Goal: Find specific fact: Find specific fact

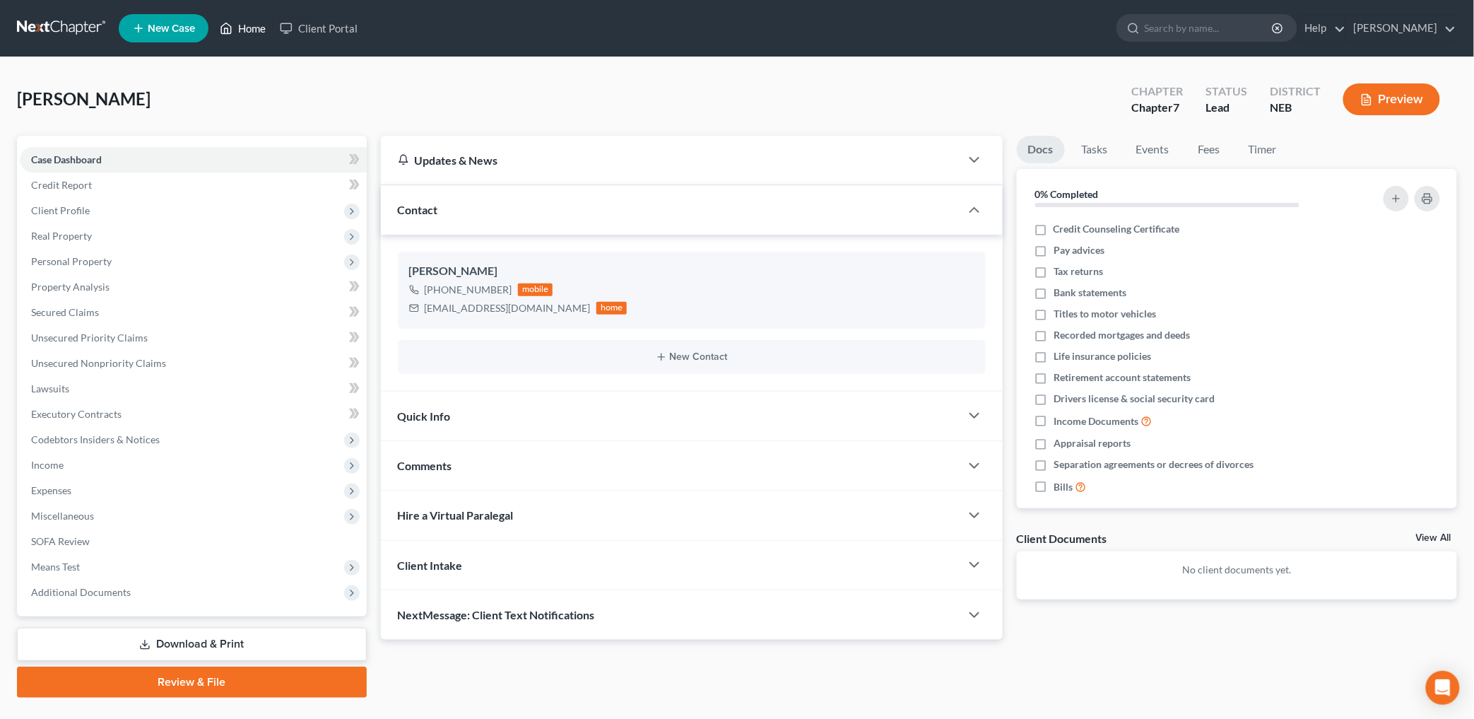
click at [262, 37] on link "Home" at bounding box center [243, 28] width 60 height 25
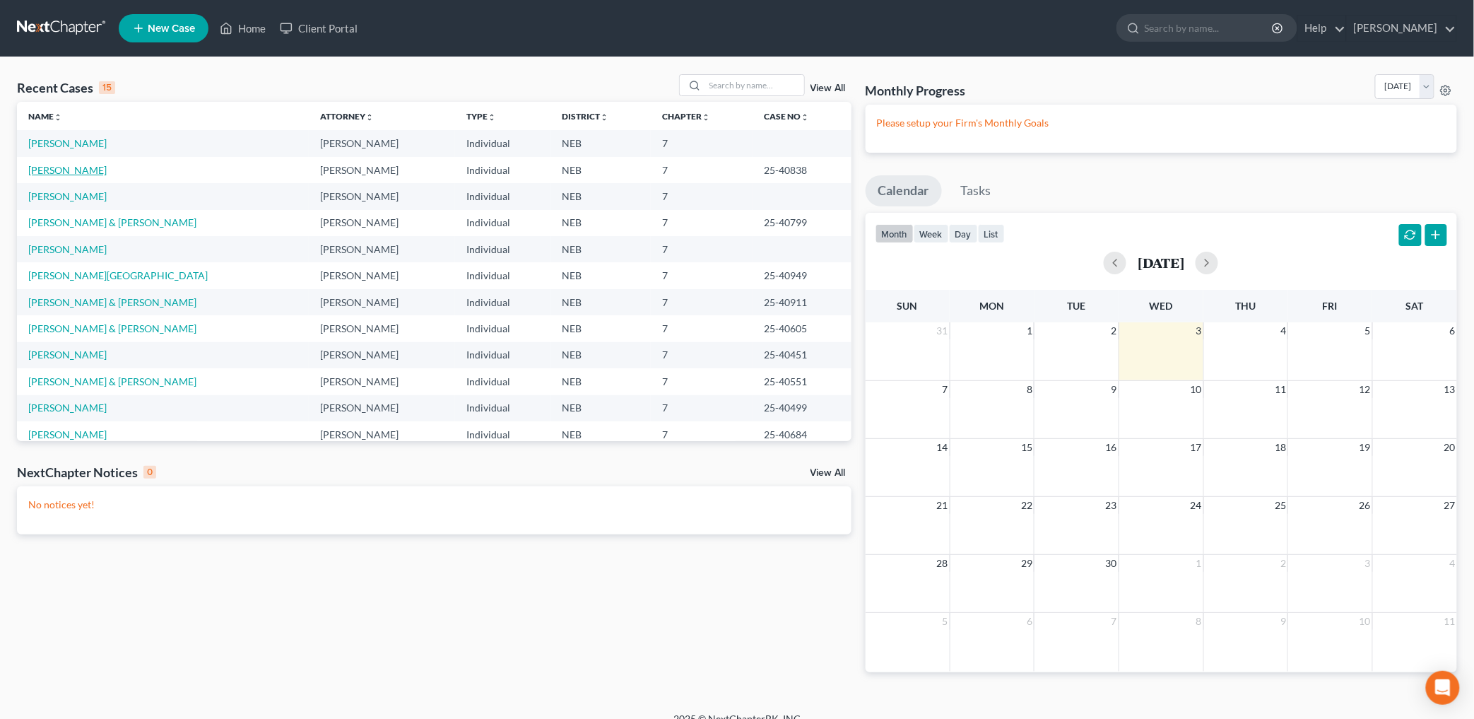
click at [75, 173] on link "[PERSON_NAME]" at bounding box center [67, 170] width 78 height 12
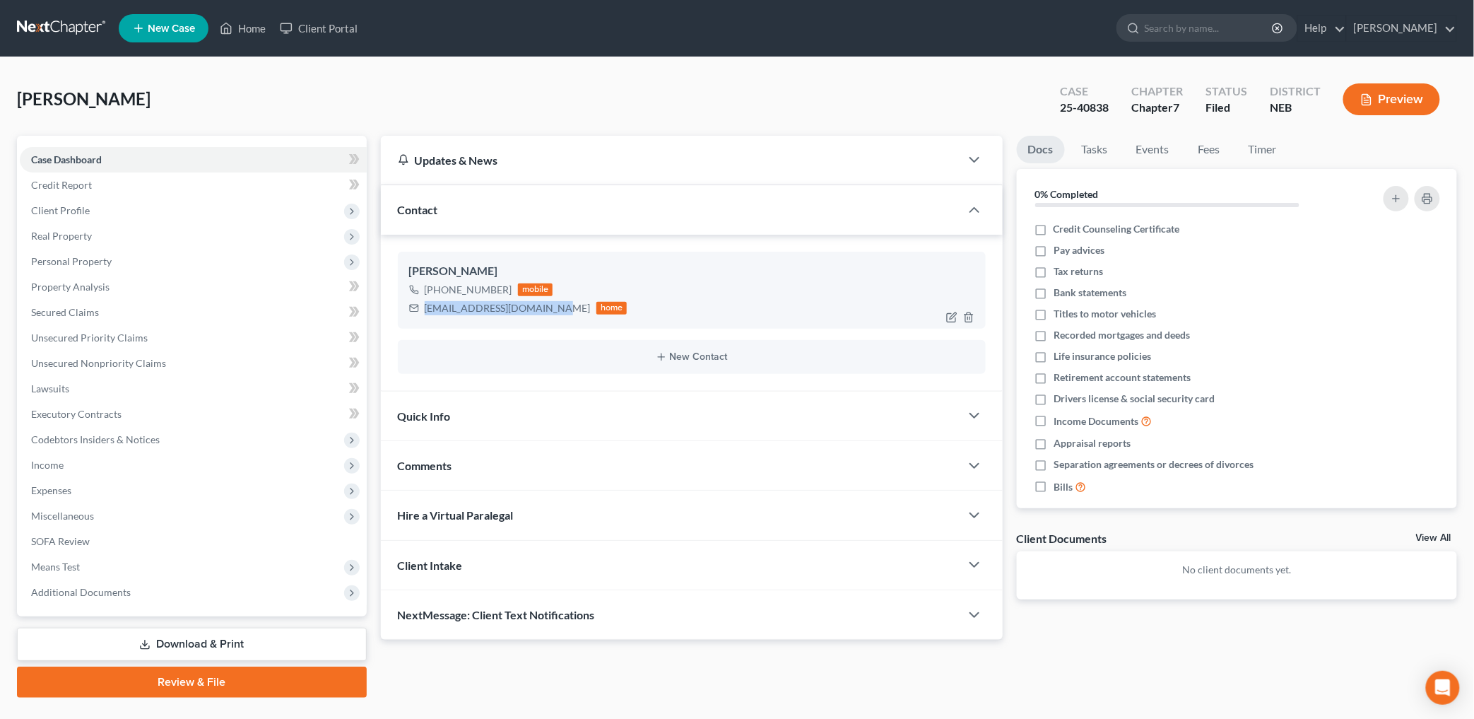
drag, startPoint x: 425, startPoint y: 304, endPoint x: 548, endPoint y: 307, distance: 123.0
click at [548, 307] on div "[EMAIL_ADDRESS][DOMAIN_NAME]" at bounding box center [508, 308] width 166 height 14
copy div "[EMAIL_ADDRESS][DOMAIN_NAME]"
click at [1292, 658] on div "Updates & News × [US_STATE] District Notes: Take a look at NextChapter's Distri…" at bounding box center [919, 417] width 1091 height 562
drag, startPoint x: 1059, startPoint y: 107, endPoint x: 1119, endPoint y: 111, distance: 60.2
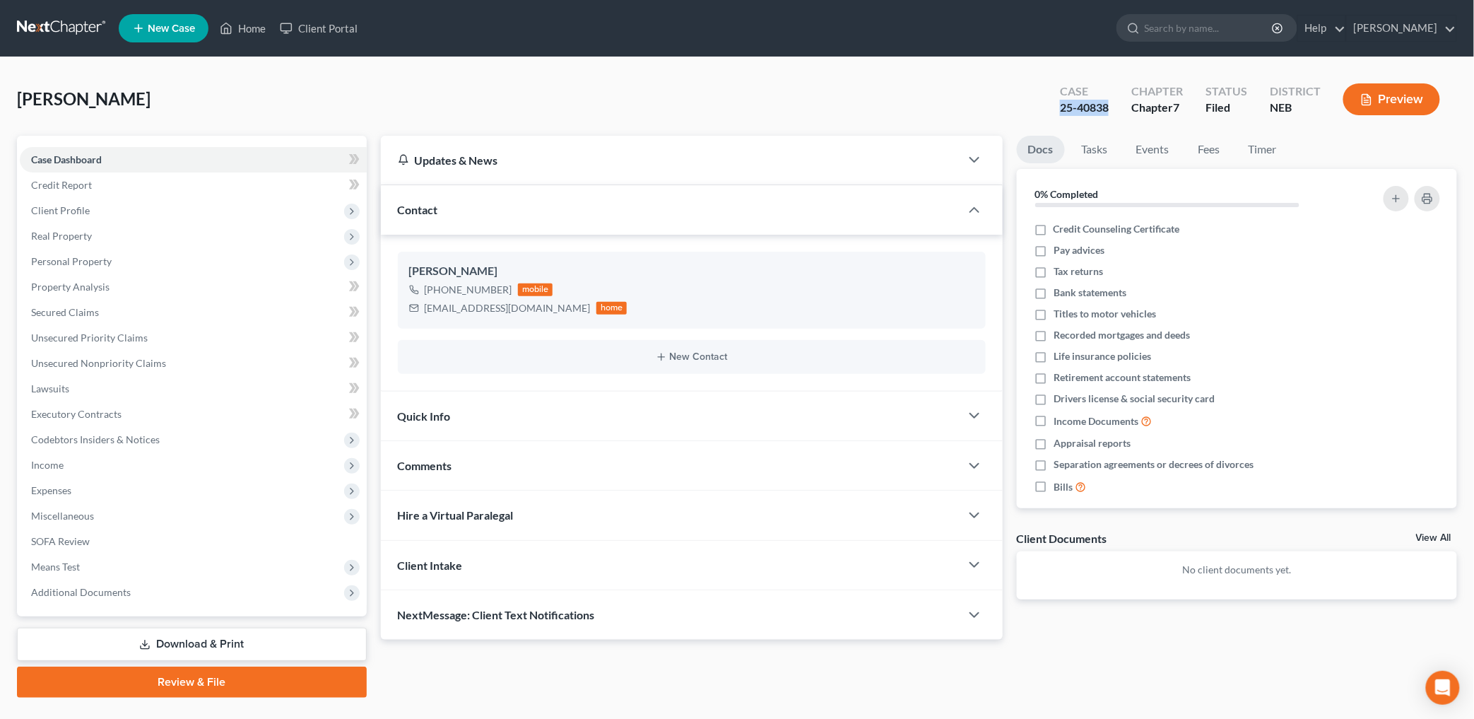
click at [1119, 111] on div "Case 25-40838" at bounding box center [1084, 101] width 71 height 42
drag, startPoint x: 1111, startPoint y: 109, endPoint x: 1085, endPoint y: 104, distance: 26.6
copy div "25-40838"
